Goal: Find specific page/section: Find specific page/section

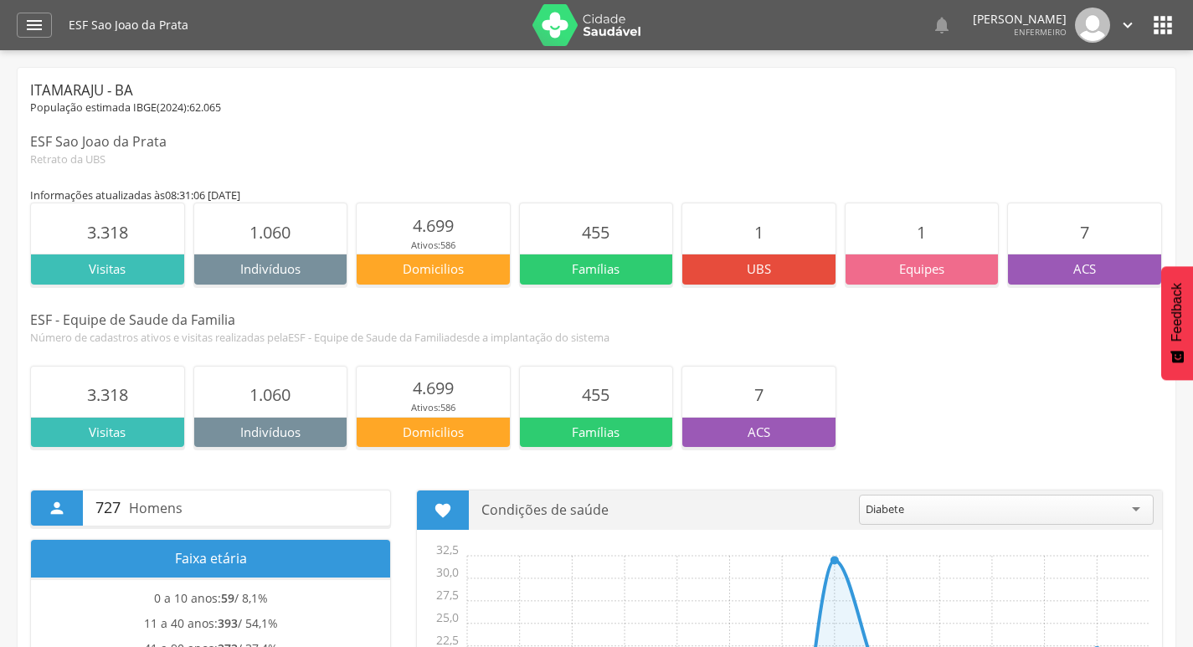
click at [1167, 33] on icon "" at bounding box center [1163, 25] width 27 height 27
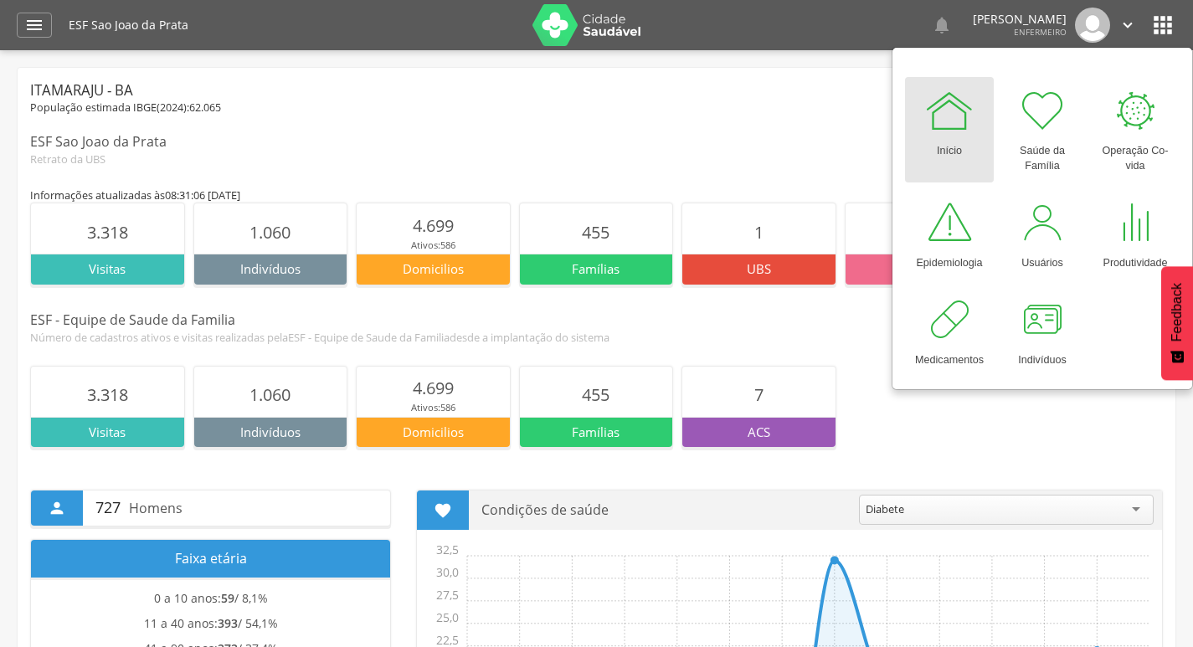
click at [553, 41] on img at bounding box center [587, 25] width 109 height 42
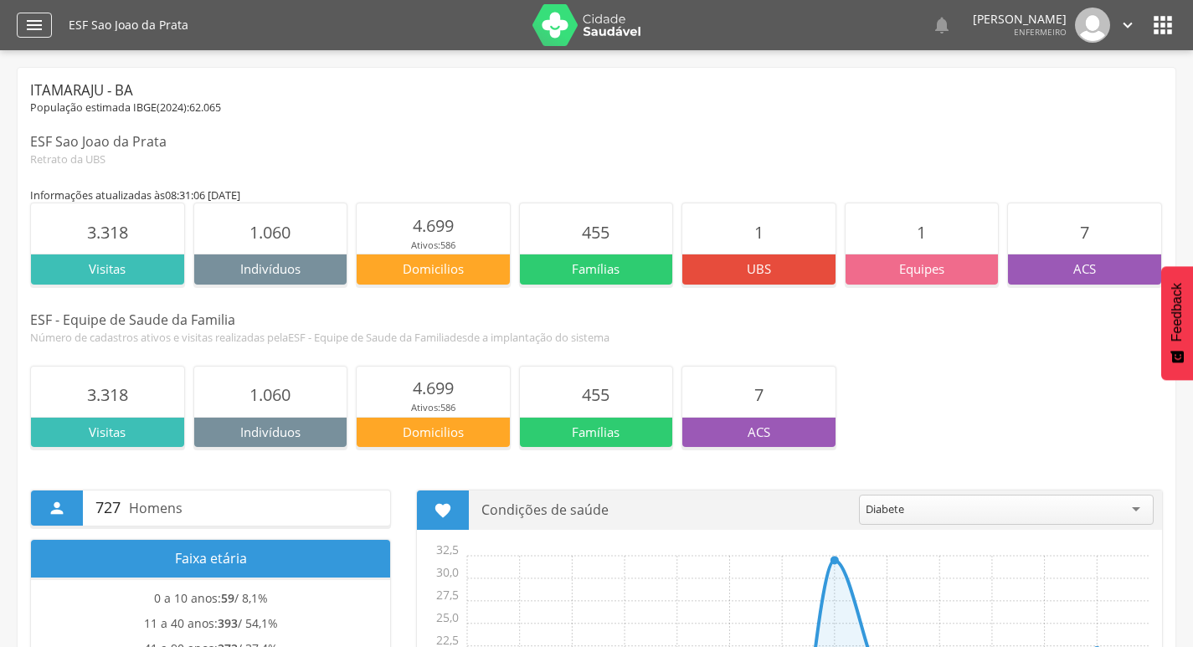
click at [39, 33] on icon "" at bounding box center [34, 25] width 20 height 20
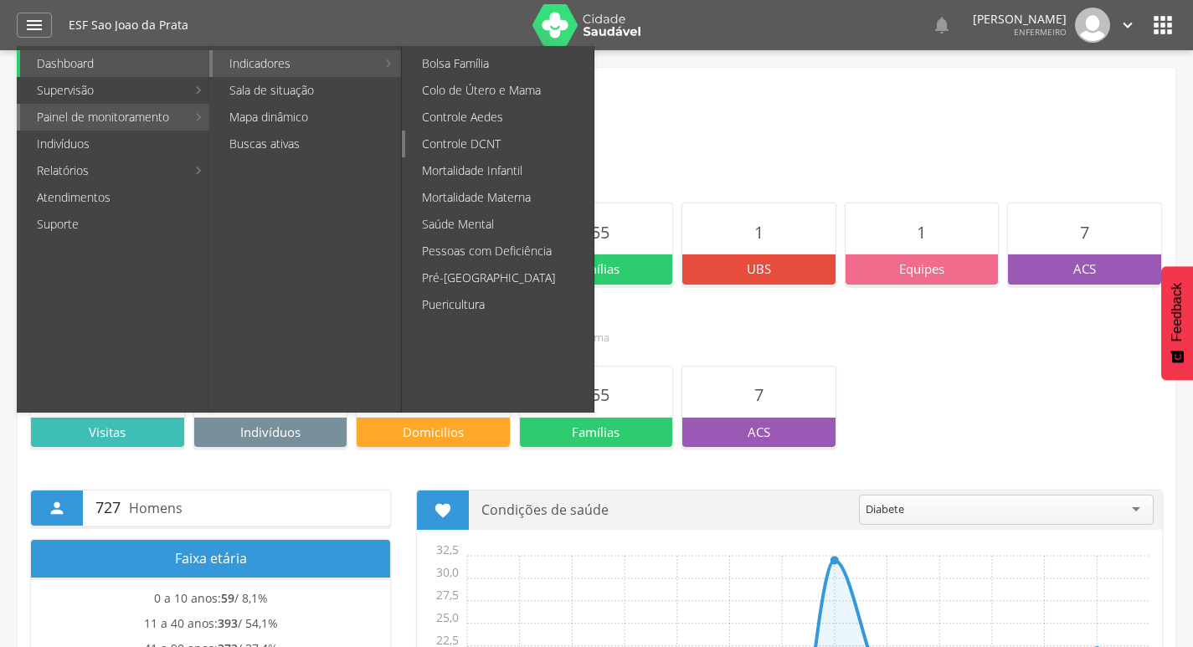
click at [516, 146] on link "Controle DCNT" at bounding box center [499, 144] width 188 height 27
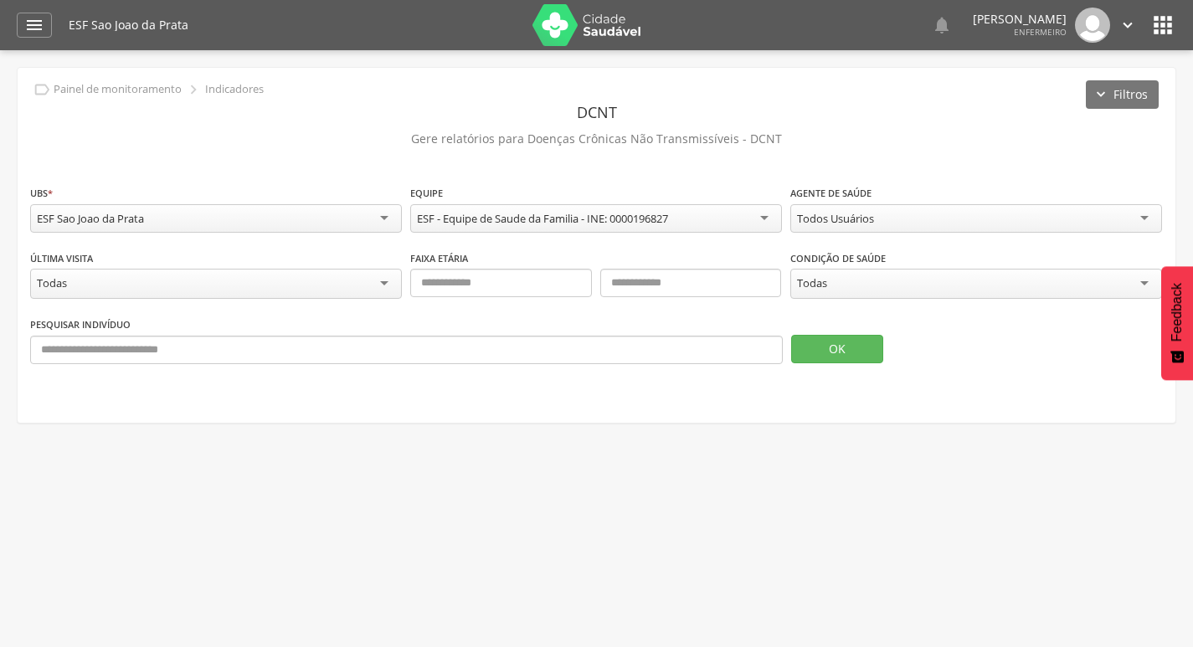
click at [833, 288] on div "Todas" at bounding box center [976, 284] width 372 height 30
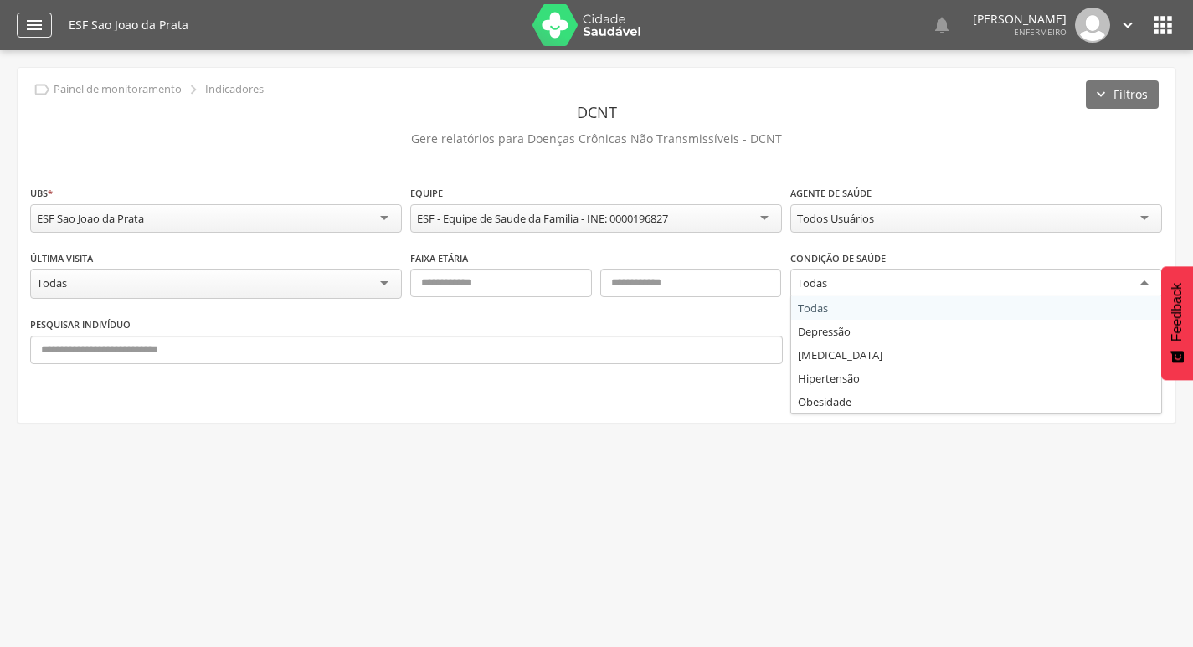
click at [36, 32] on icon "" at bounding box center [34, 25] width 20 height 20
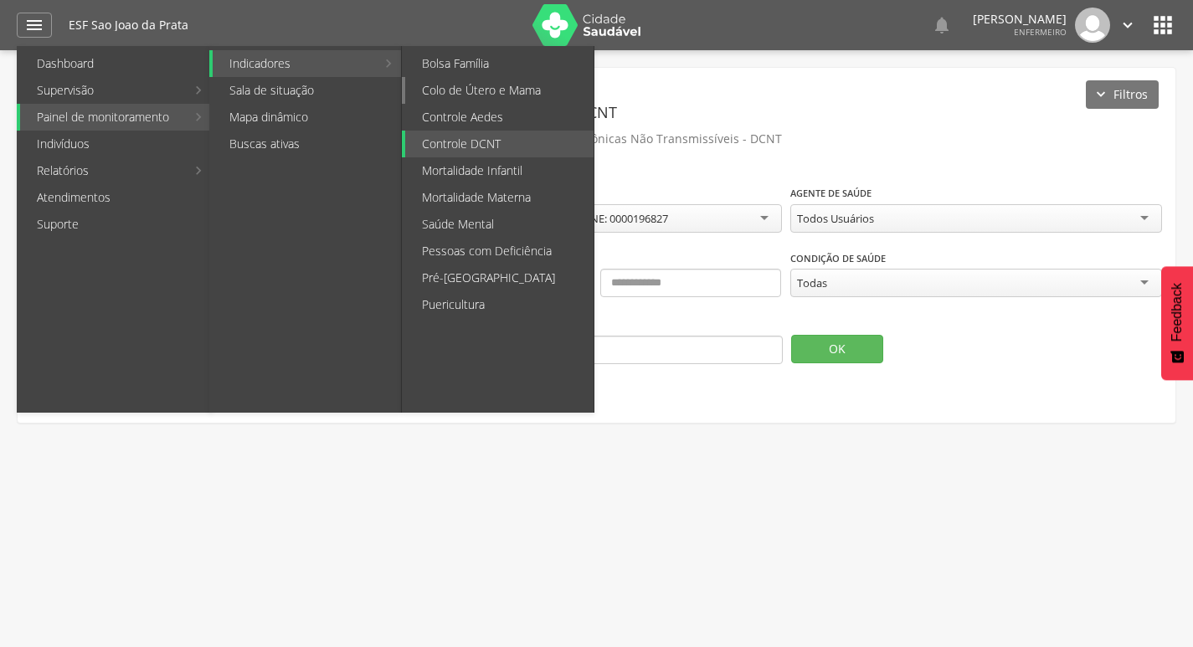
click at [489, 96] on link "Colo de Útero e Mama" at bounding box center [499, 90] width 188 height 27
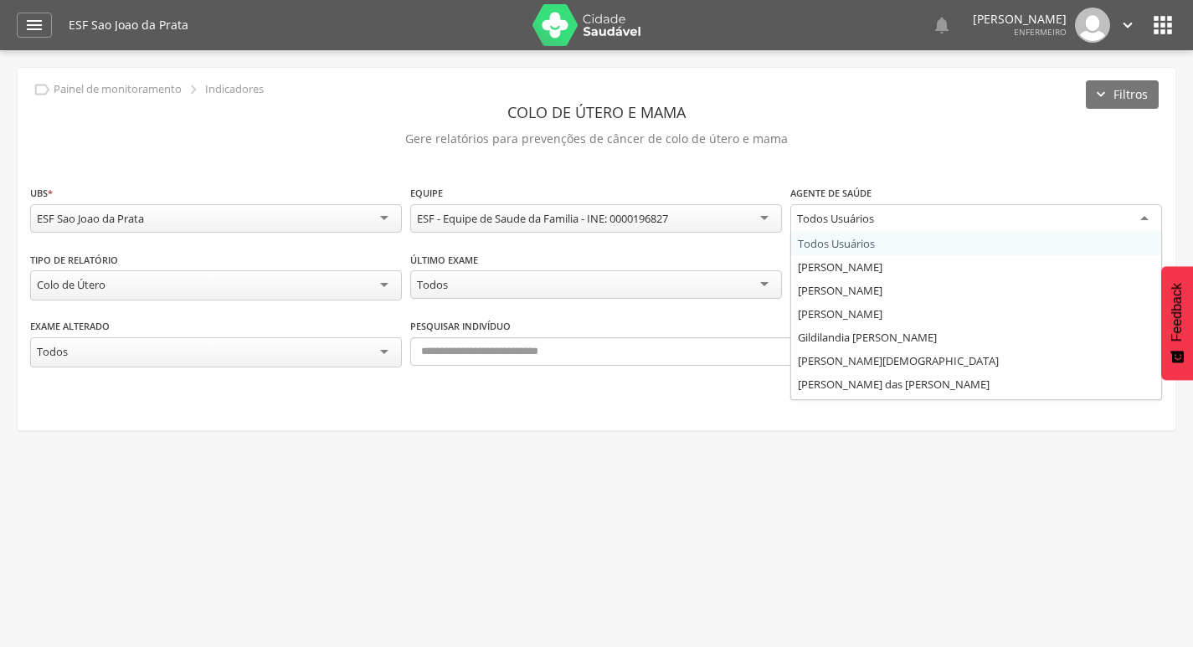
click at [859, 222] on div "Todos Usuários" at bounding box center [835, 218] width 77 height 15
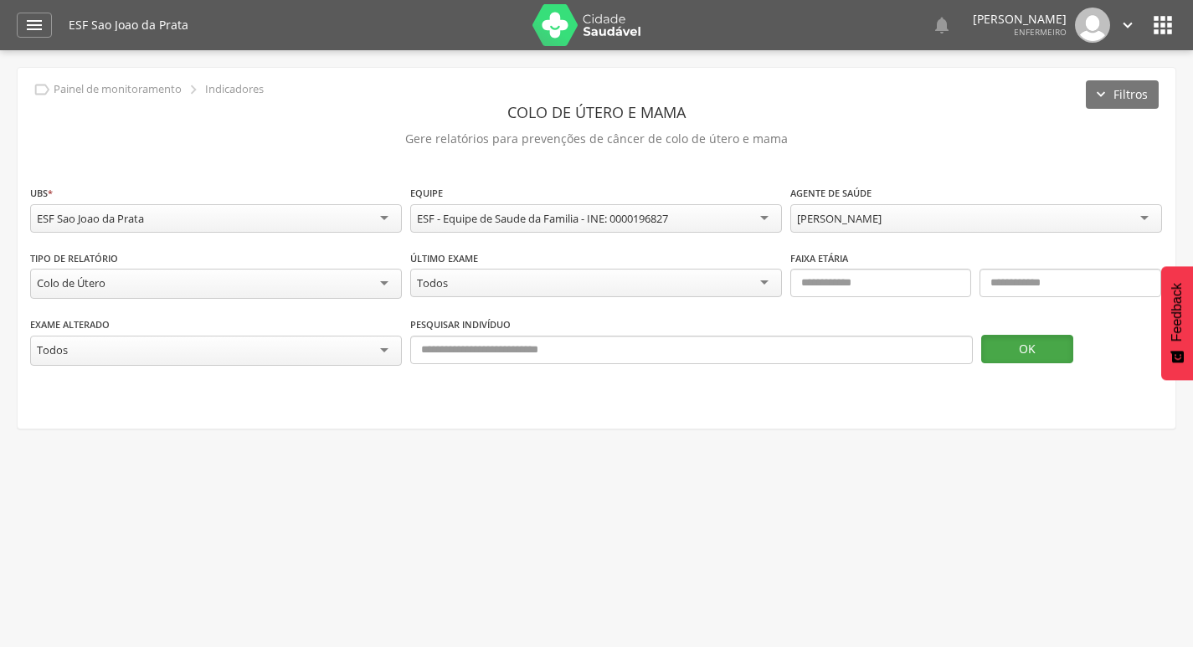
click at [1011, 350] on button "OK" at bounding box center [1027, 349] width 92 height 28
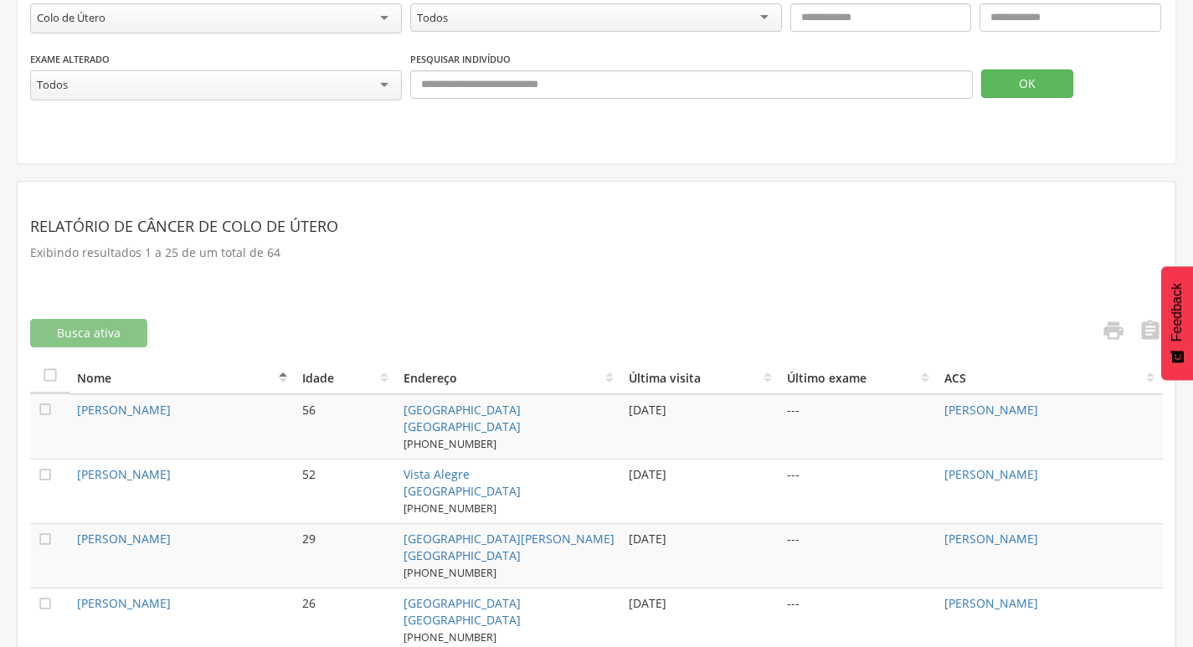
scroll to position [502, 0]
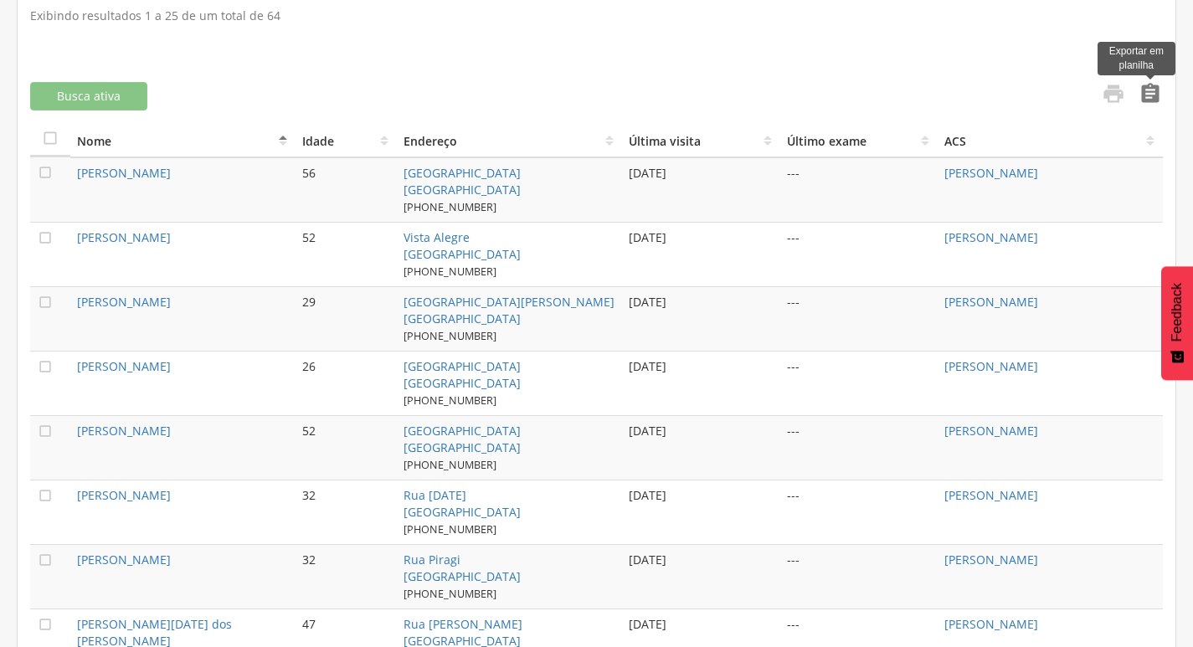
click at [1146, 97] on icon "" at bounding box center [1150, 93] width 23 height 23
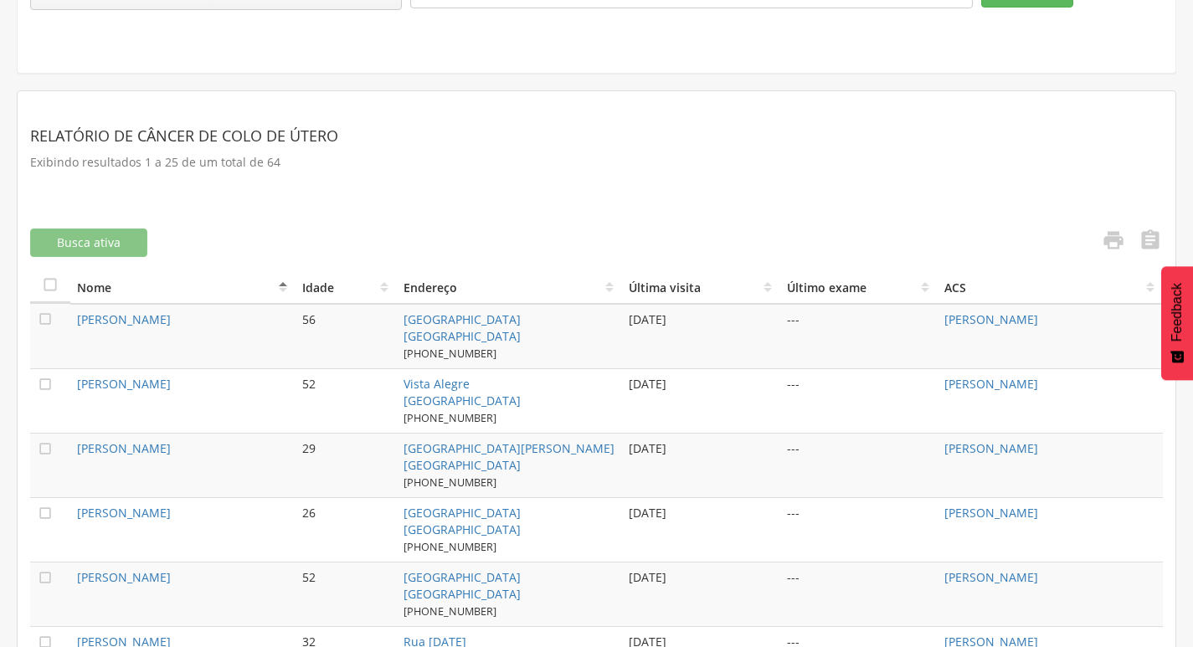
scroll to position [0, 0]
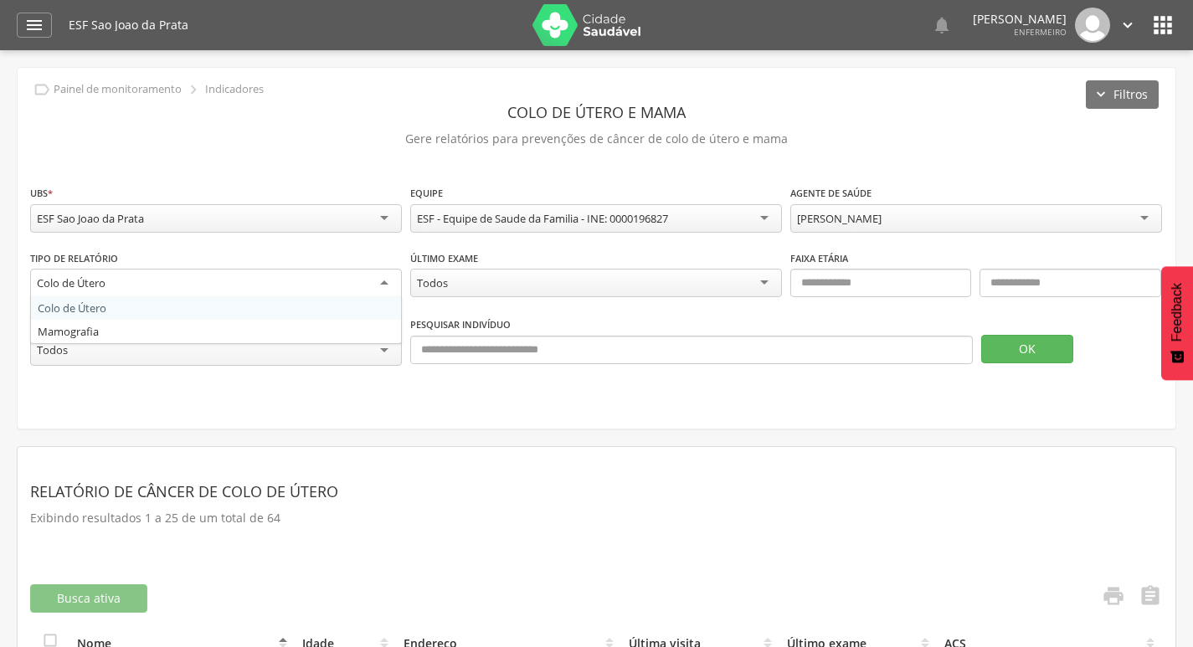
click at [208, 281] on div "Colo de Útero" at bounding box center [216, 284] width 372 height 30
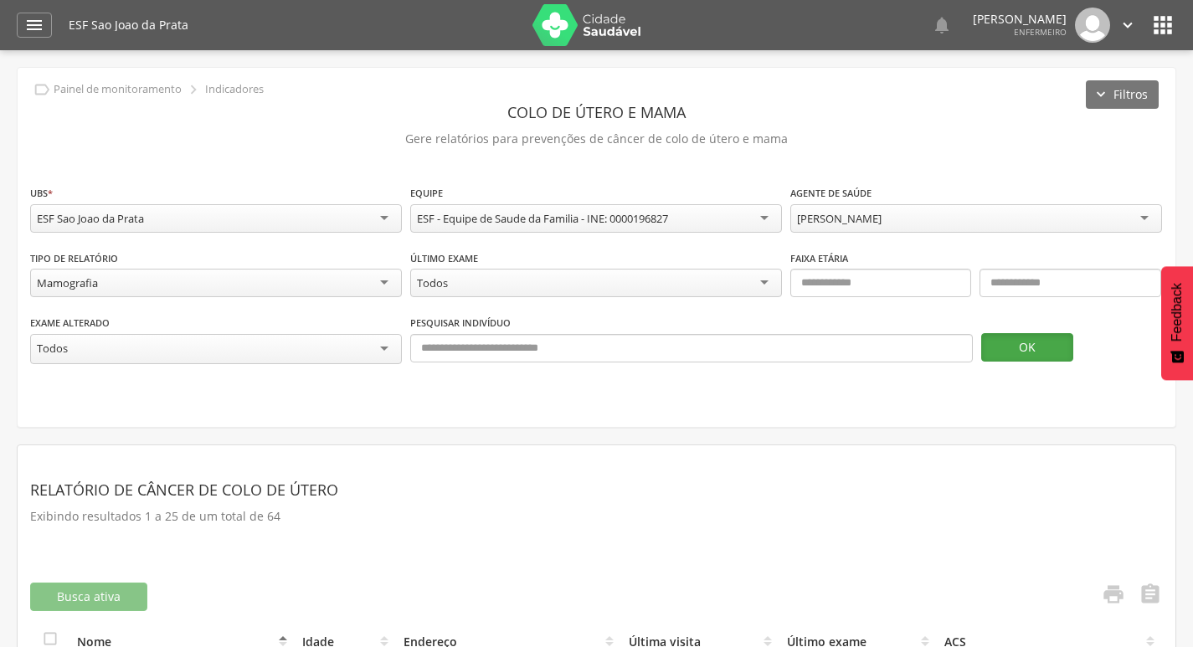
click at [1044, 353] on button "OK" at bounding box center [1027, 347] width 92 height 28
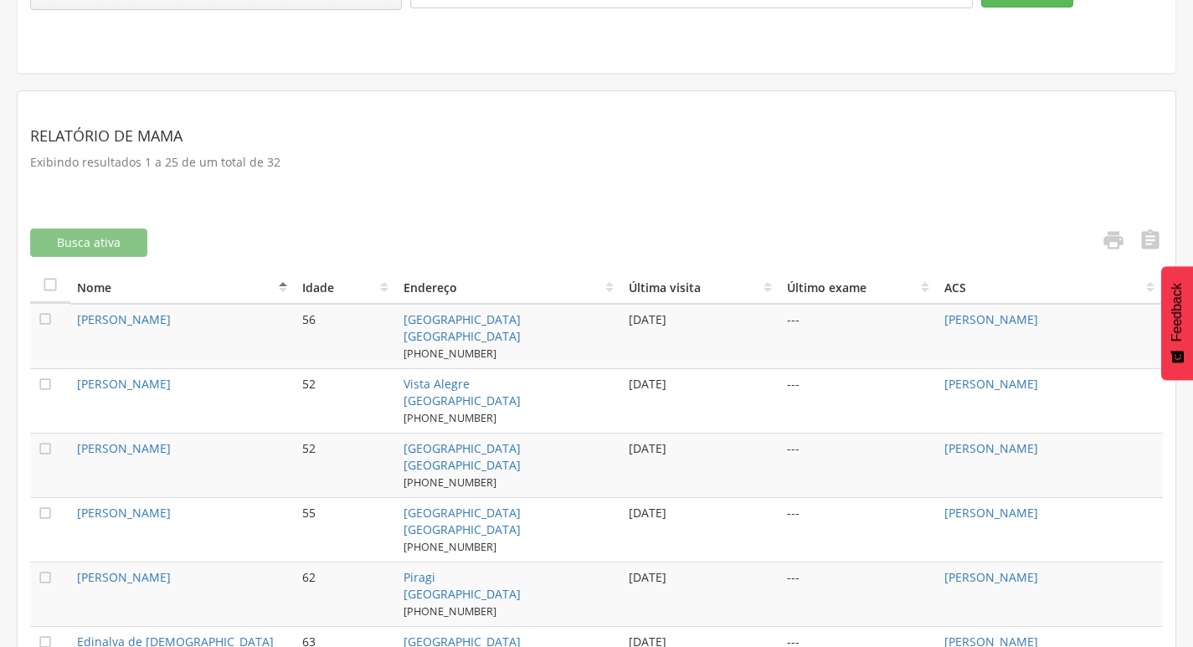
scroll to position [290, 0]
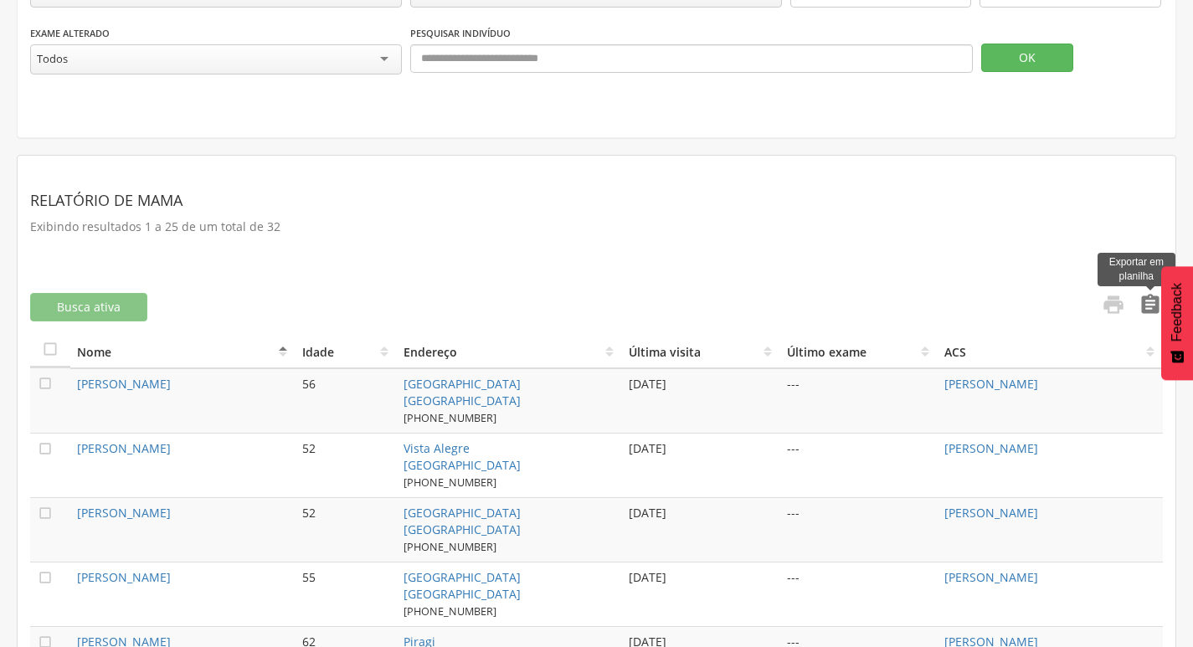
click at [1159, 302] on icon "" at bounding box center [1150, 304] width 23 height 23
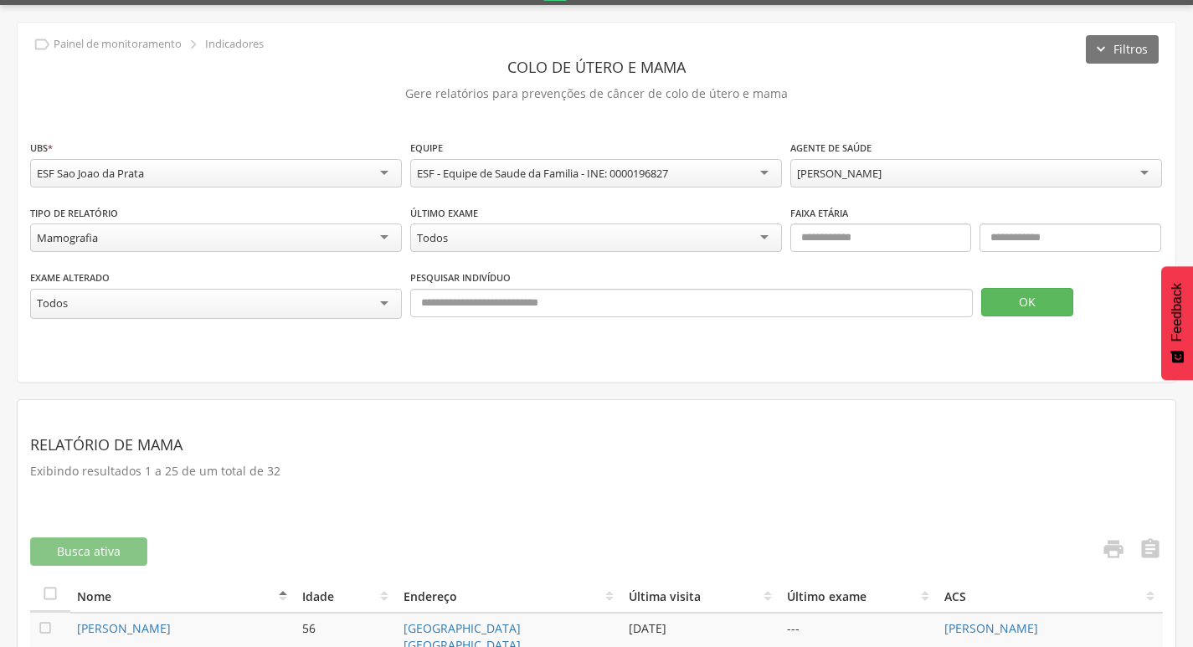
scroll to position [0, 0]
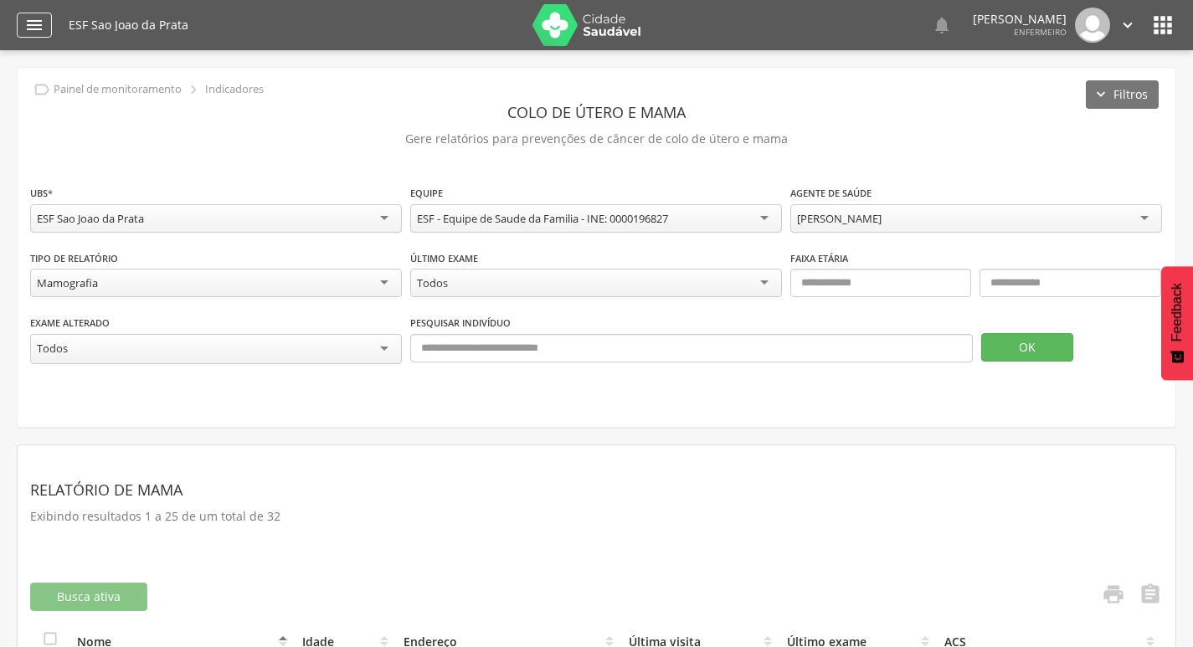
click at [28, 27] on icon "" at bounding box center [34, 25] width 20 height 20
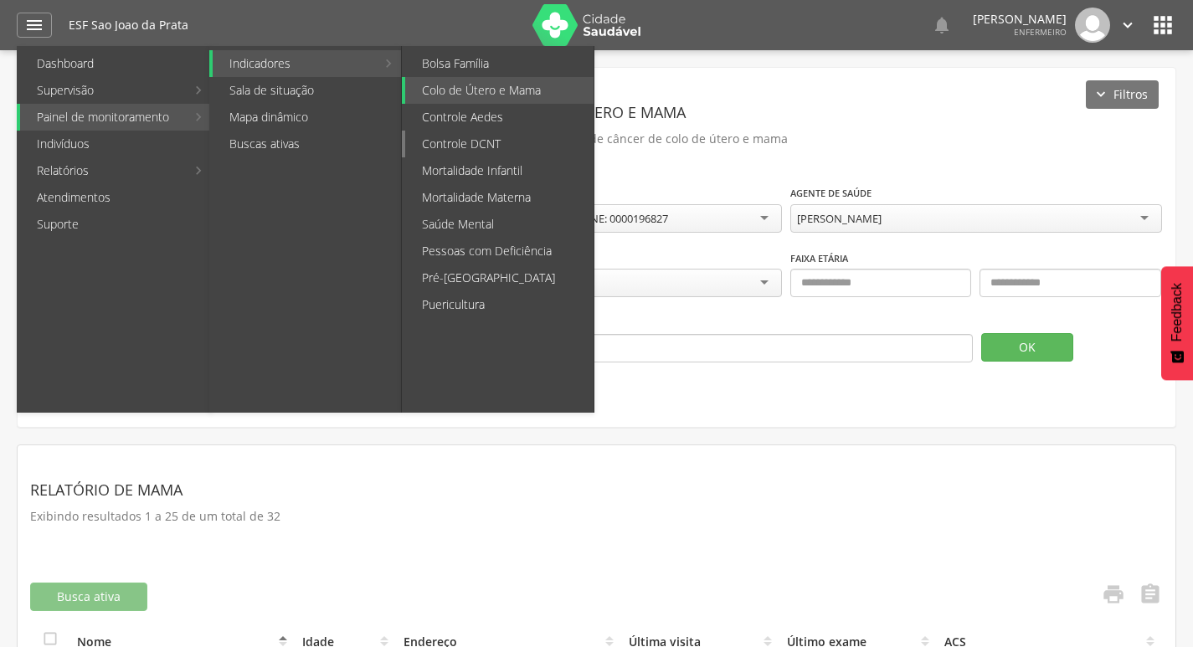
click at [497, 141] on link "Controle DCNT" at bounding box center [499, 144] width 188 height 27
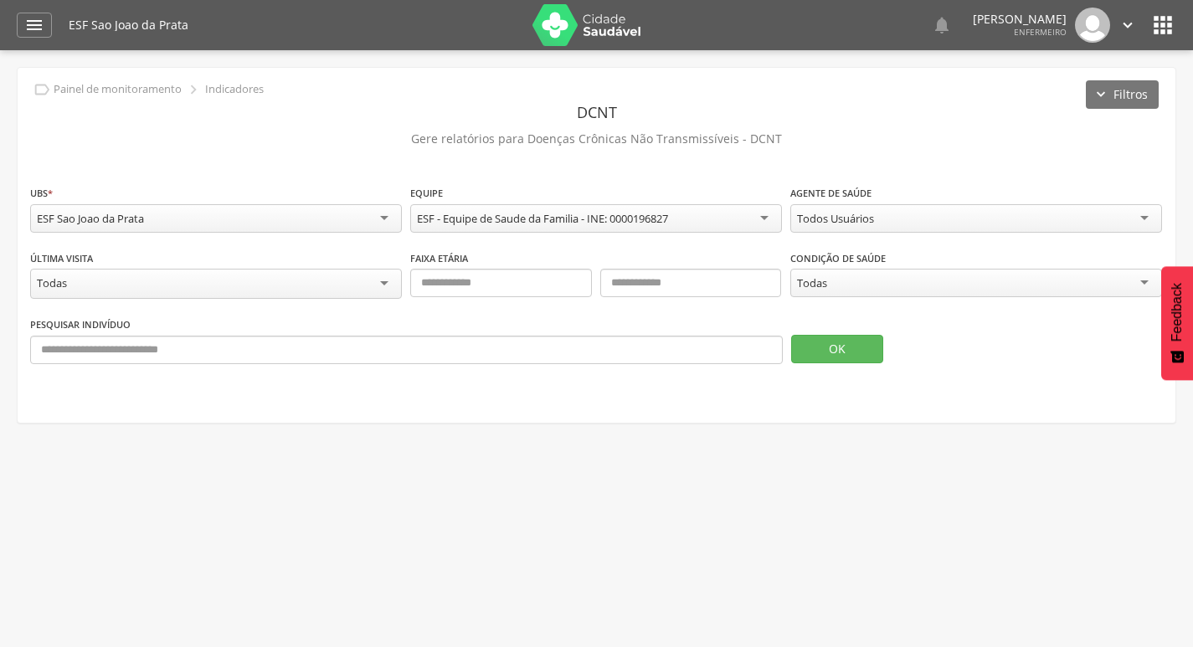
click at [856, 228] on div "Todos Usuários" at bounding box center [976, 218] width 372 height 28
click at [824, 288] on div "Todas" at bounding box center [812, 282] width 30 height 15
click at [833, 354] on button "OK" at bounding box center [837, 349] width 92 height 28
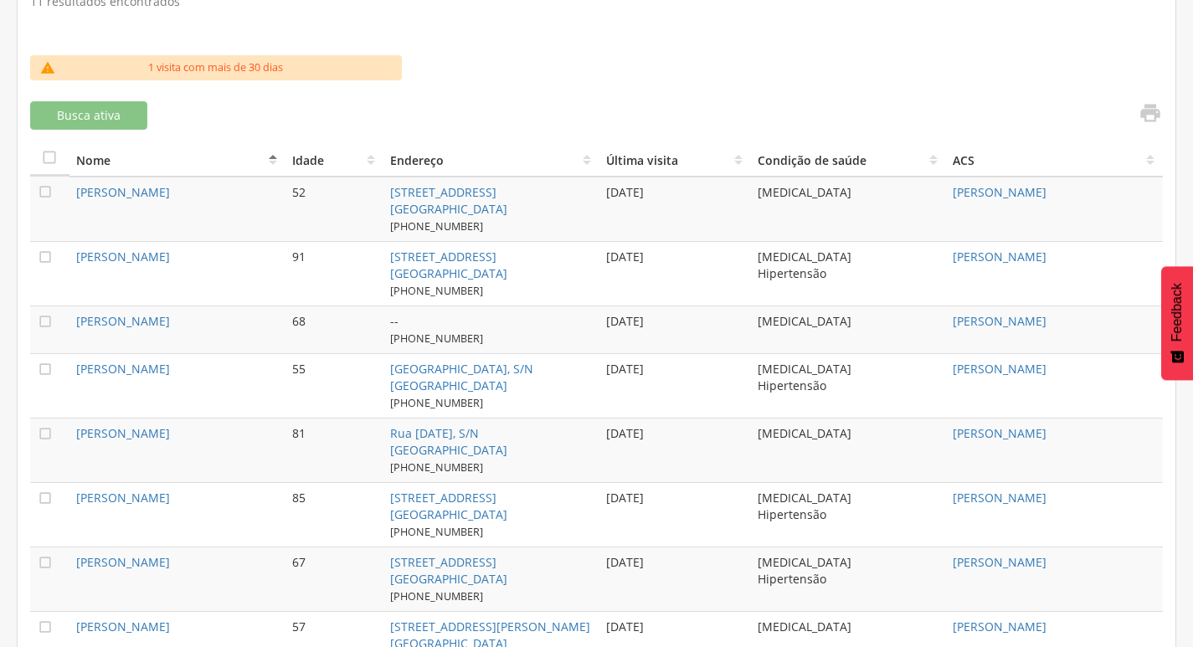
scroll to position [510, 0]
click at [1153, 116] on icon "" at bounding box center [1150, 113] width 23 height 23
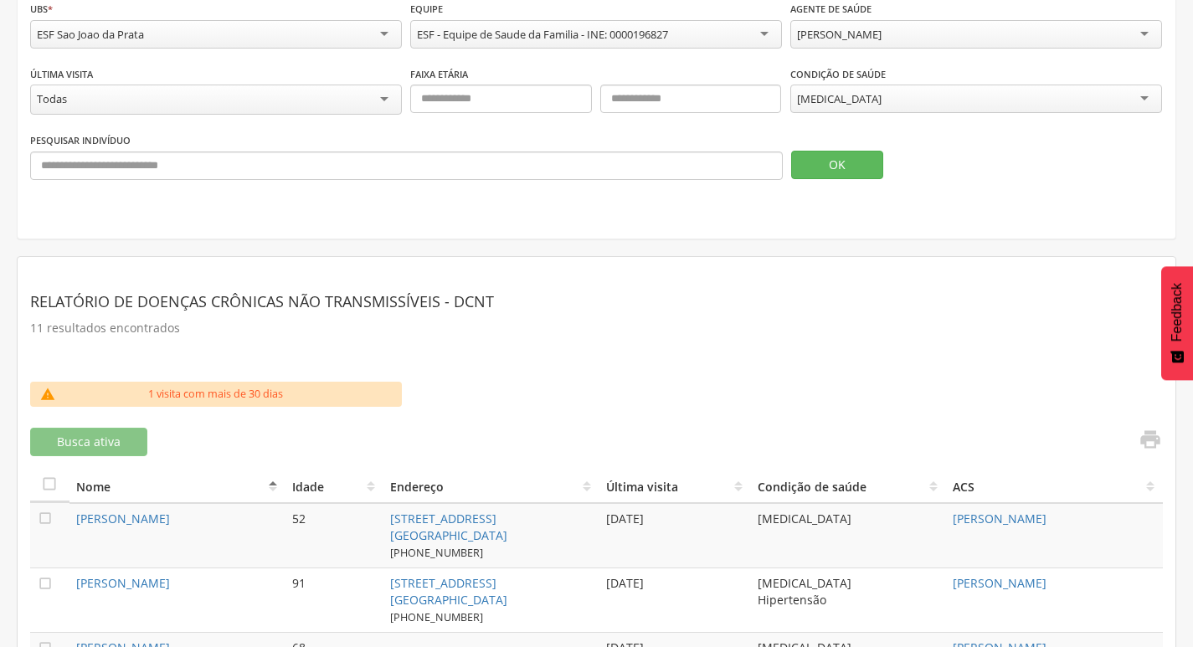
scroll to position [175, 0]
